Goal: Complete application form: Complete application form

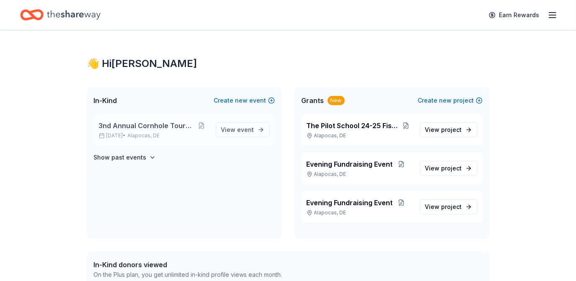
click at [152, 126] on span "3nd Annual Cornhole Tournament" at bounding box center [147, 126] width 96 height 10
click at [225, 126] on span "View event" at bounding box center [237, 130] width 33 height 10
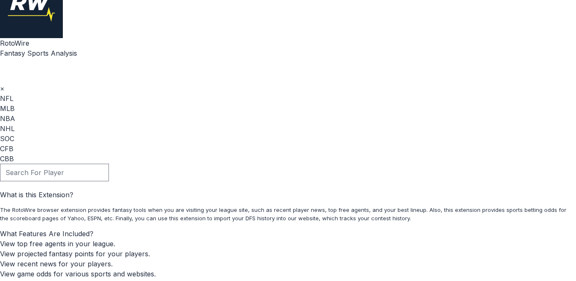
scroll to position [76, 0]
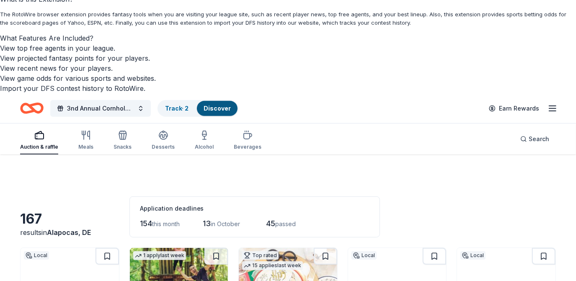
scroll to position [228, 0]
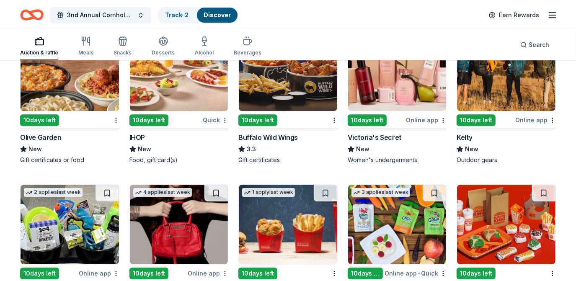
scroll to position [3790, 0]
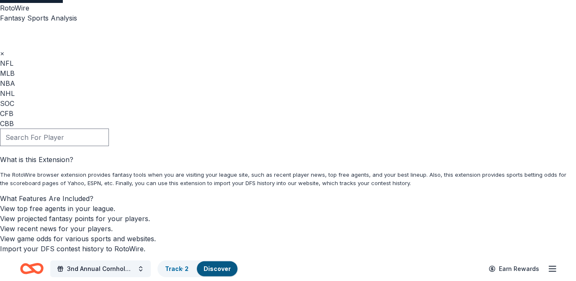
scroll to position [0, 0]
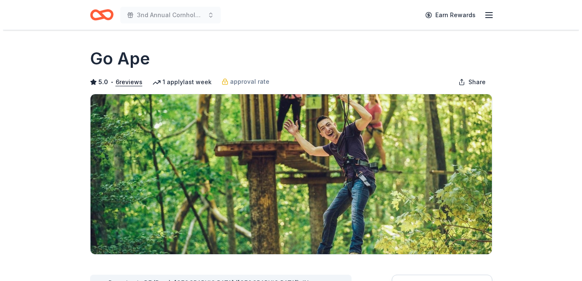
scroll to position [114, 0]
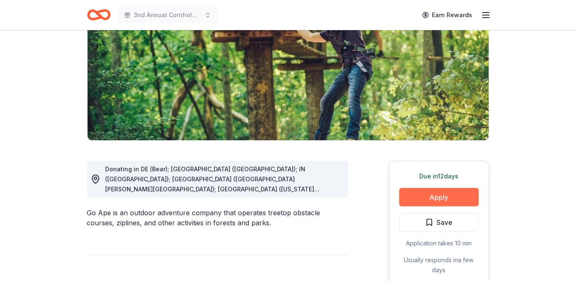
click at [444, 197] on button "Apply" at bounding box center [439, 197] width 80 height 18
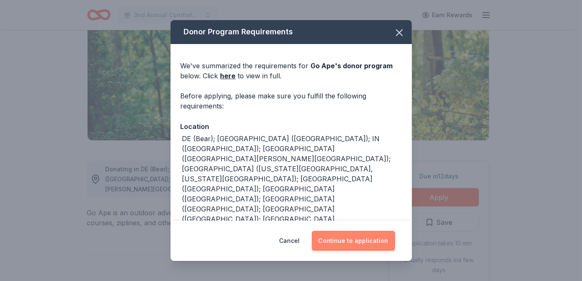
click at [358, 235] on button "Continue to application" at bounding box center [353, 241] width 83 height 20
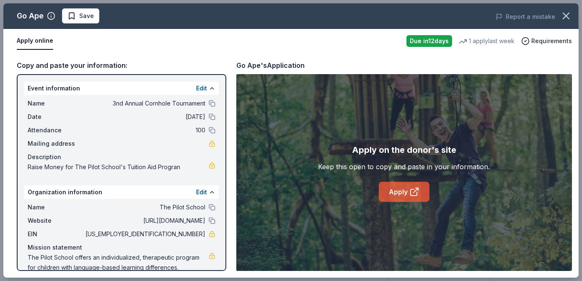
click at [392, 191] on link "Apply" at bounding box center [404, 192] width 51 height 20
click at [396, 196] on link "Apply" at bounding box center [404, 192] width 51 height 20
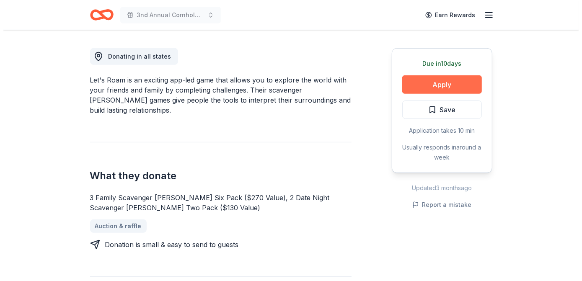
scroll to position [228, 0]
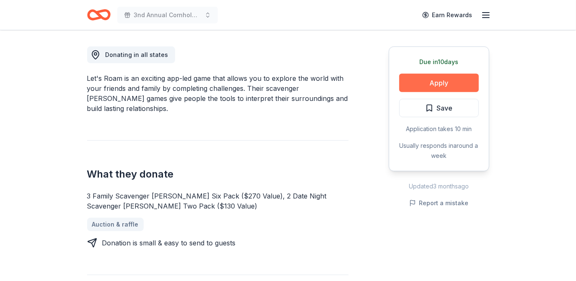
click at [435, 83] on button "Apply" at bounding box center [439, 83] width 80 height 18
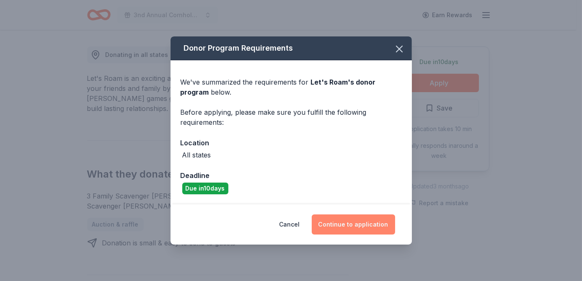
click at [339, 223] on button "Continue to application" at bounding box center [353, 224] width 83 height 20
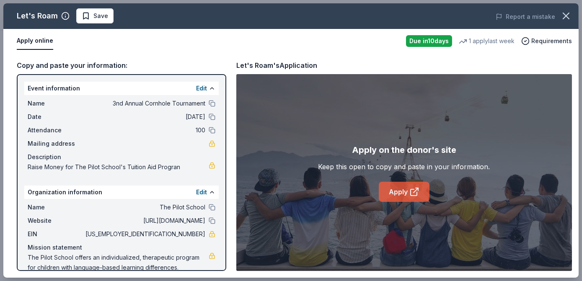
click at [397, 191] on link "Apply" at bounding box center [404, 192] width 51 height 20
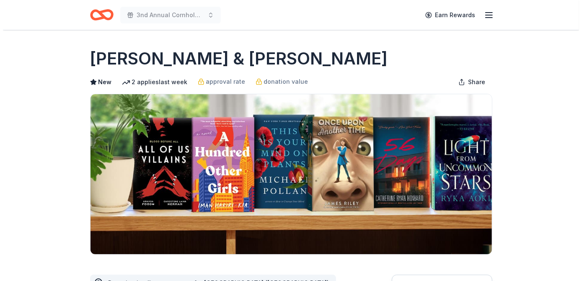
scroll to position [190, 0]
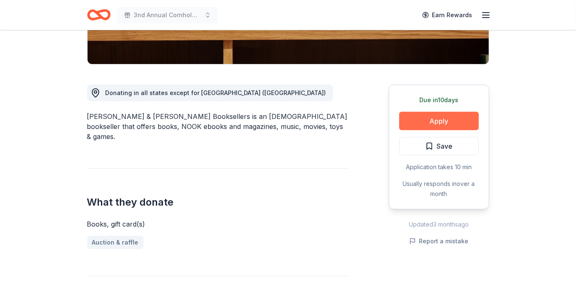
click at [425, 119] on button "Apply" at bounding box center [439, 121] width 80 height 18
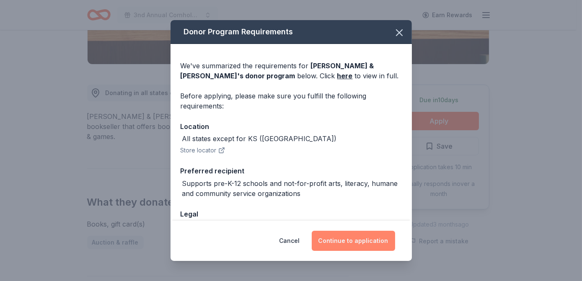
click at [376, 234] on button "Continue to application" at bounding box center [353, 241] width 83 height 20
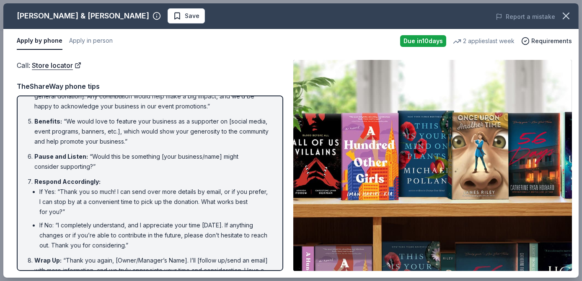
scroll to position [148, 0]
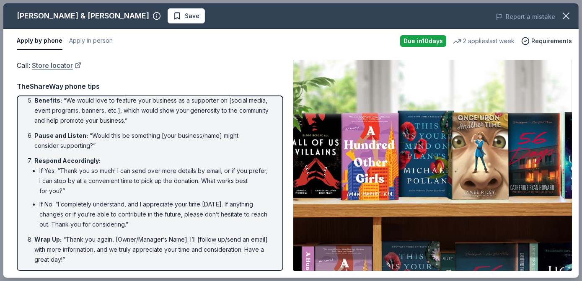
click at [60, 70] on link "Store locator" at bounding box center [56, 65] width 49 height 11
